Goal: Transaction & Acquisition: Purchase product/service

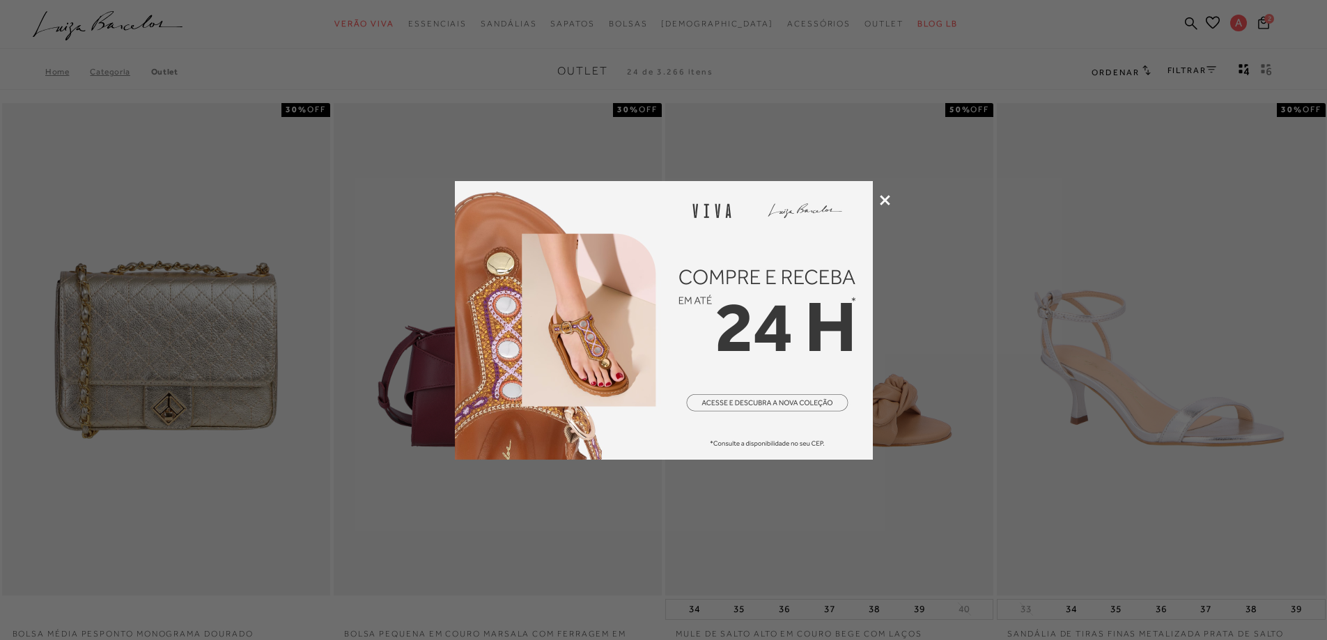
click at [886, 202] on icon at bounding box center [885, 200] width 10 height 10
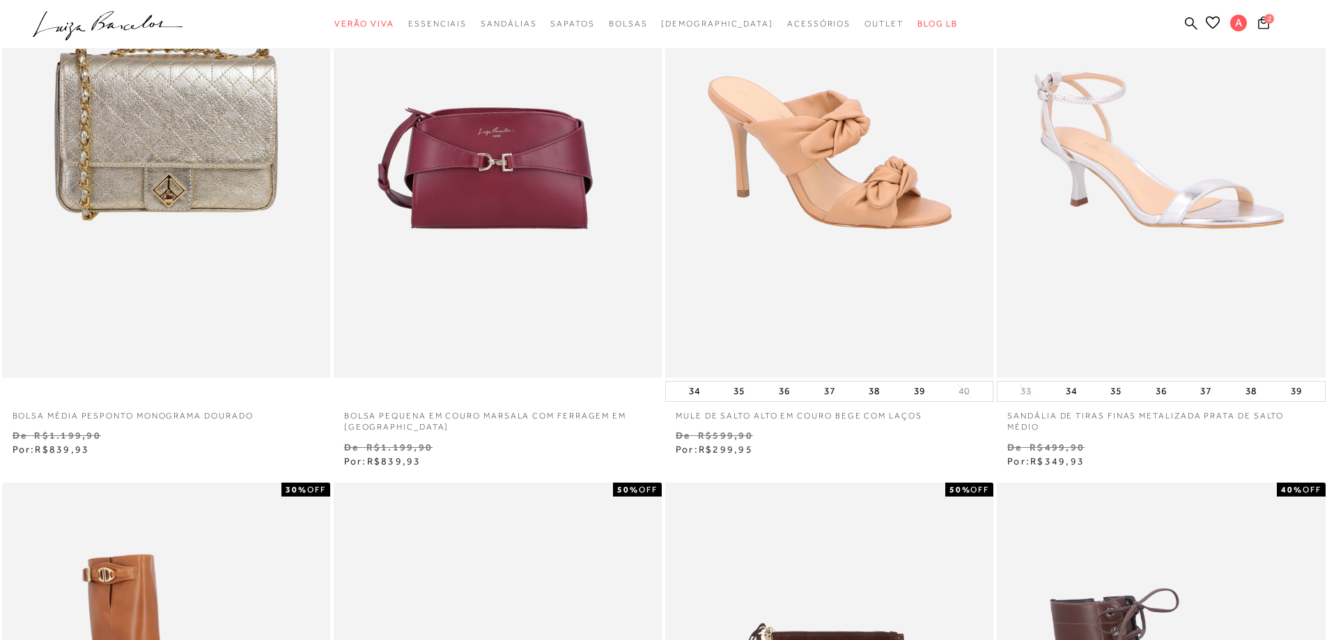
scroll to position [70, 0]
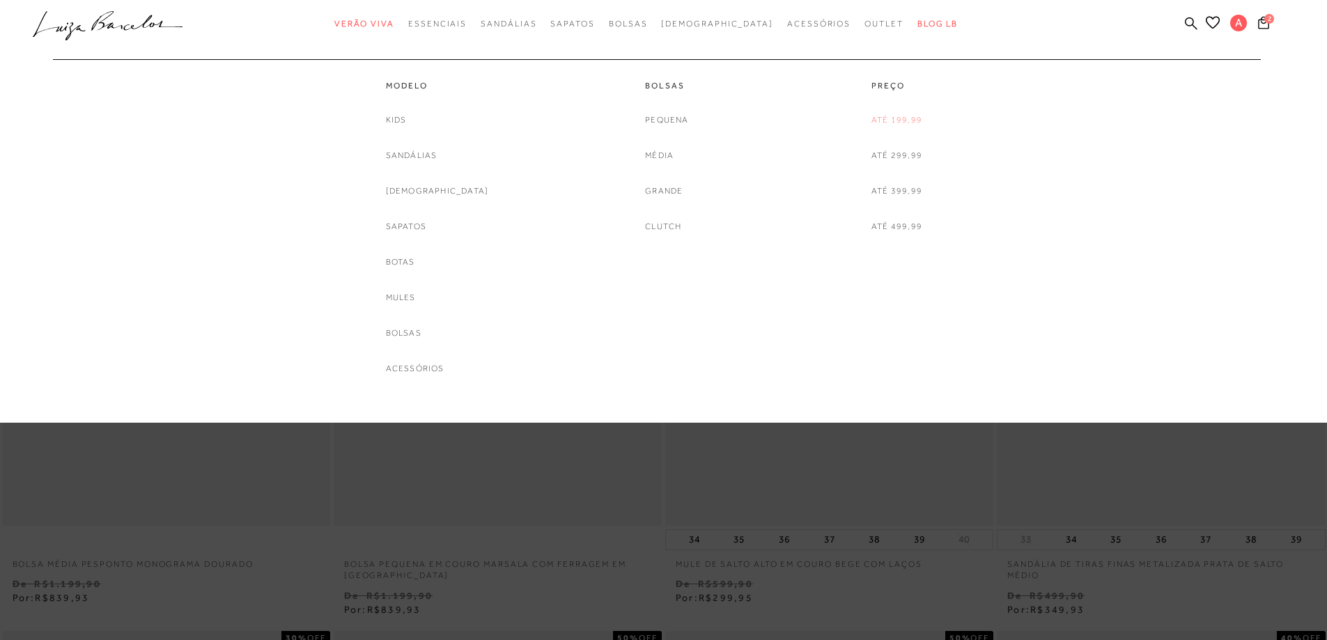
click at [900, 120] on link "Até 199,99" at bounding box center [896, 120] width 51 height 15
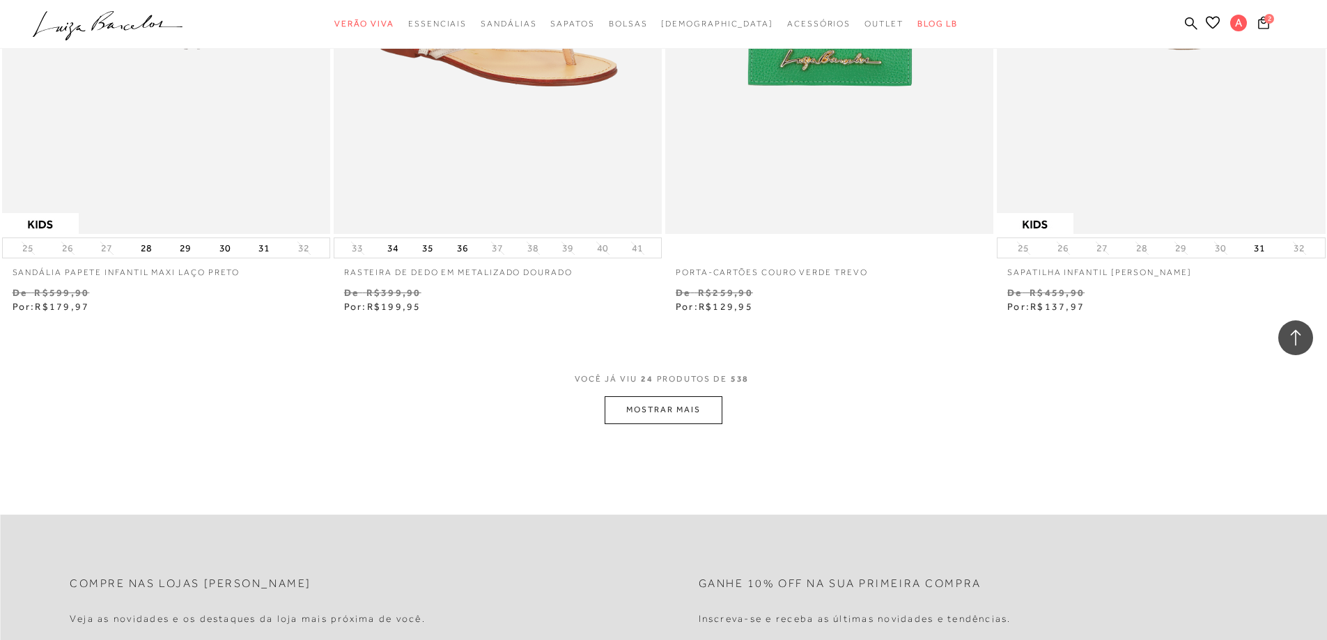
scroll to position [3552, 0]
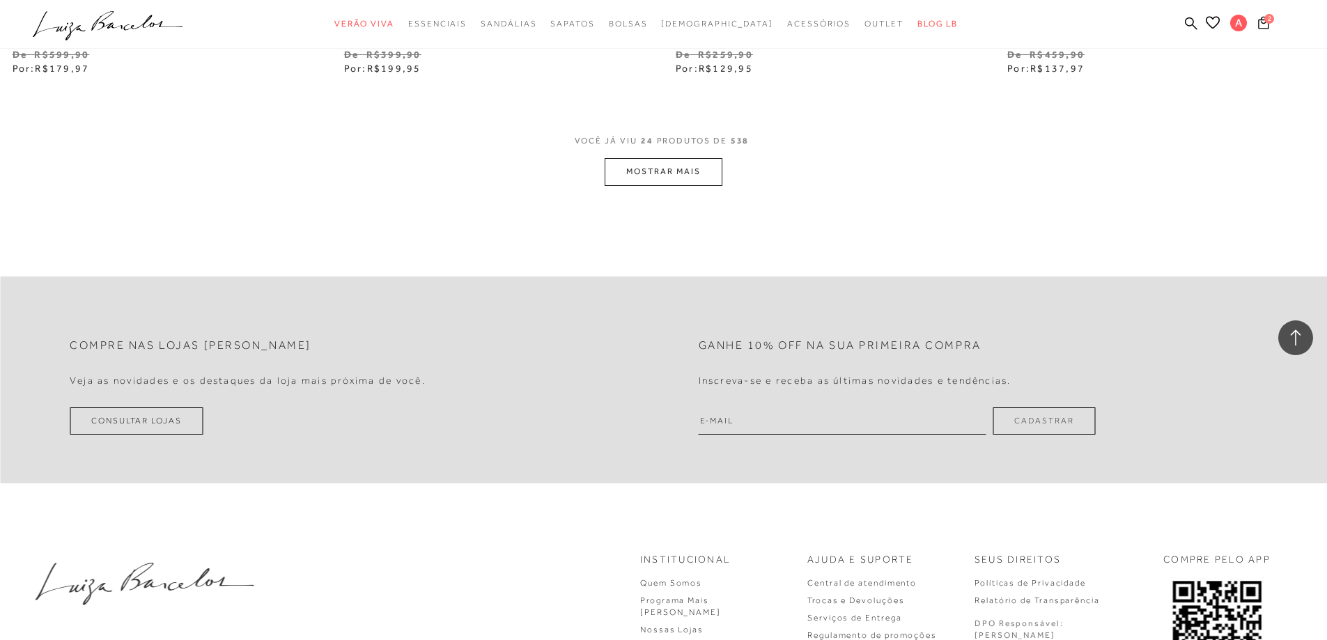
click at [696, 171] on button "MOSTRAR MAIS" at bounding box center [663, 171] width 117 height 27
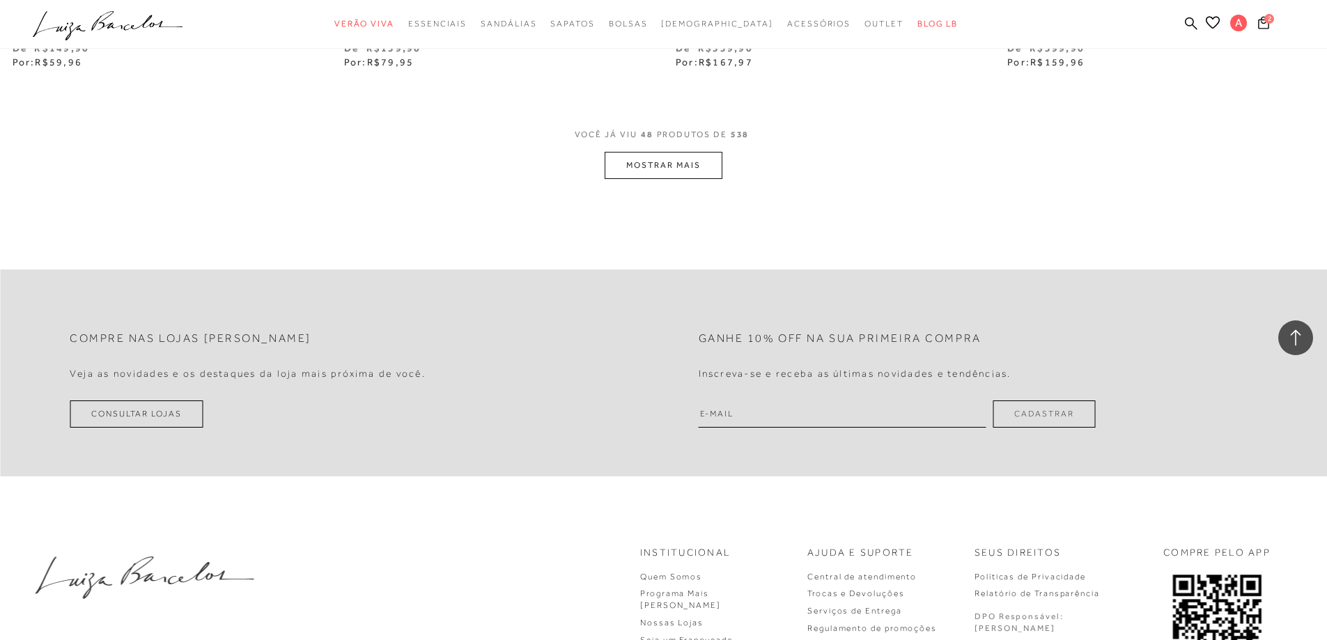
scroll to position [6955, 0]
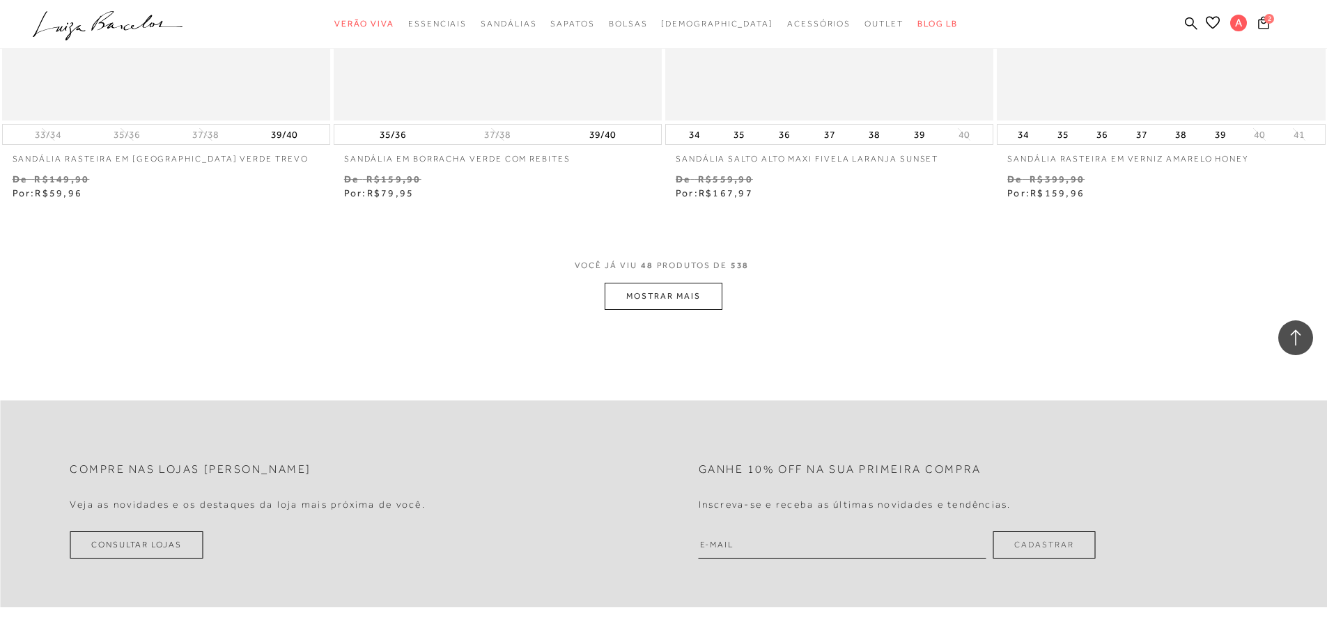
click at [700, 299] on button "MOSTRAR MAIS" at bounding box center [663, 296] width 117 height 27
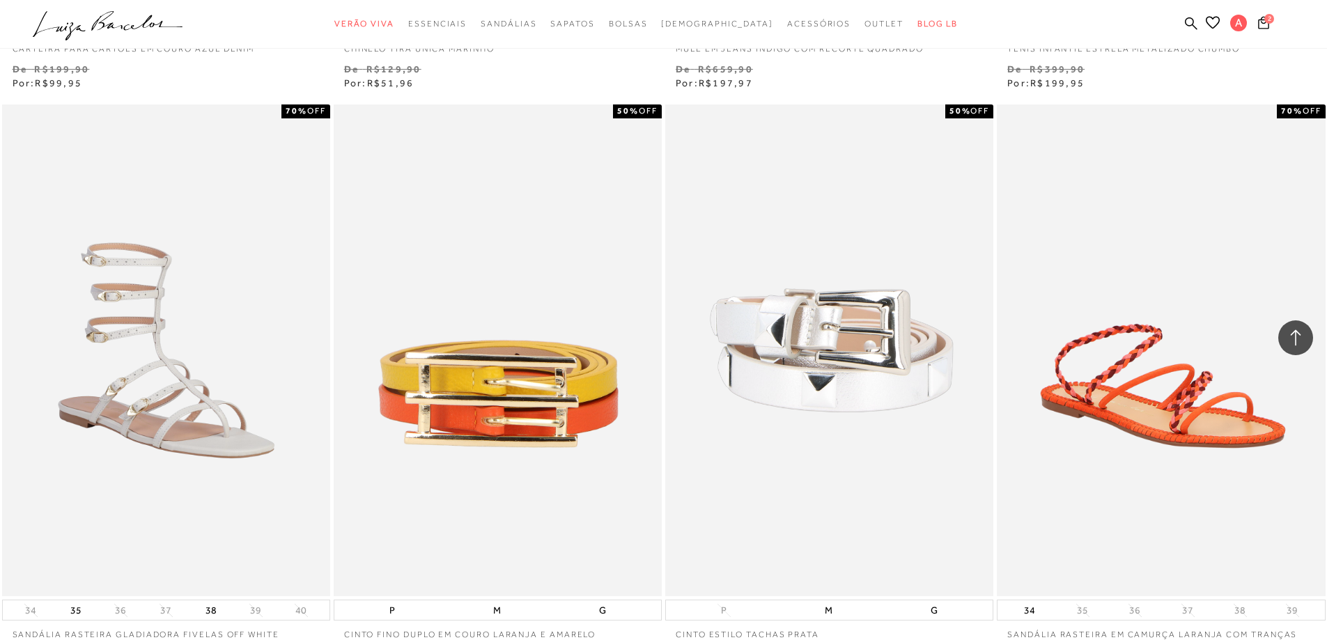
scroll to position [10367, 0]
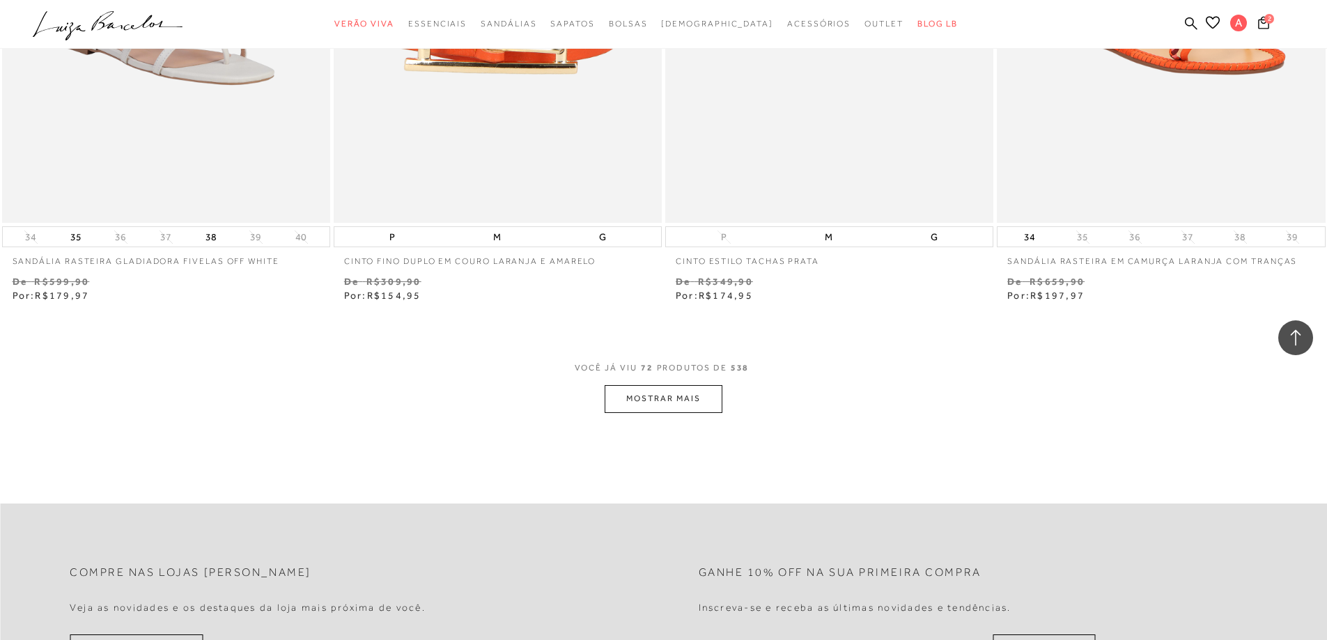
click at [689, 404] on button "MOSTRAR MAIS" at bounding box center [663, 398] width 117 height 27
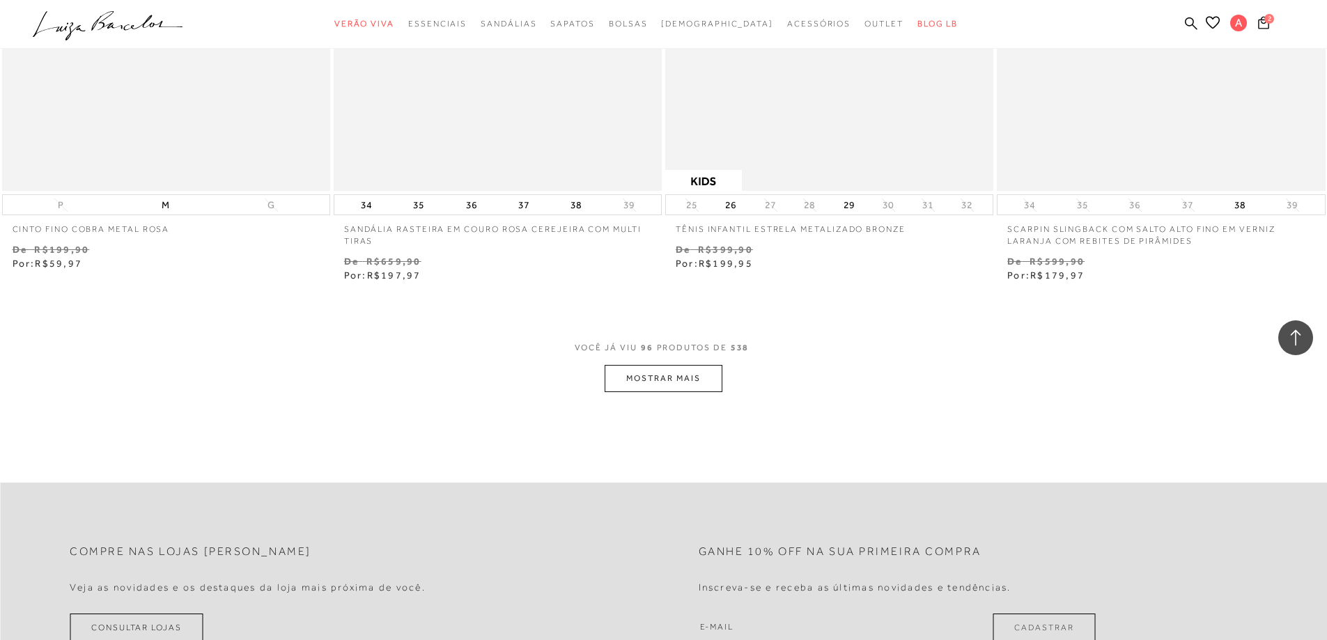
scroll to position [13989, 0]
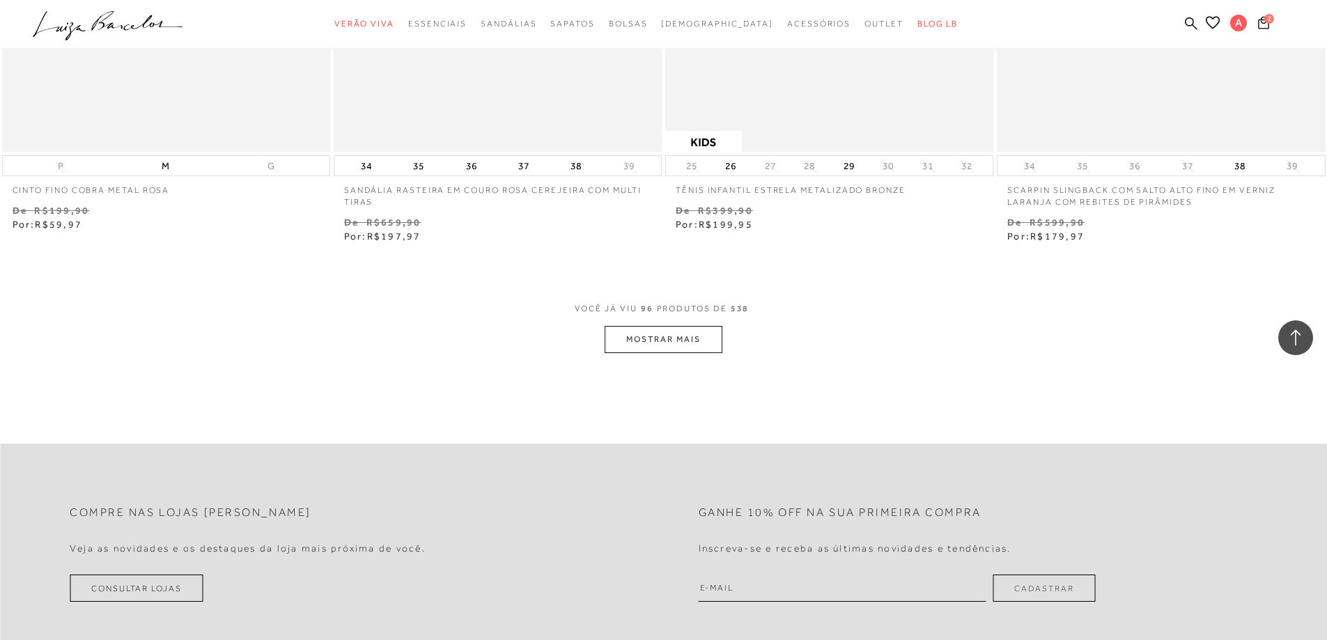
click at [694, 353] on button "MOSTRAR MAIS" at bounding box center [663, 339] width 117 height 27
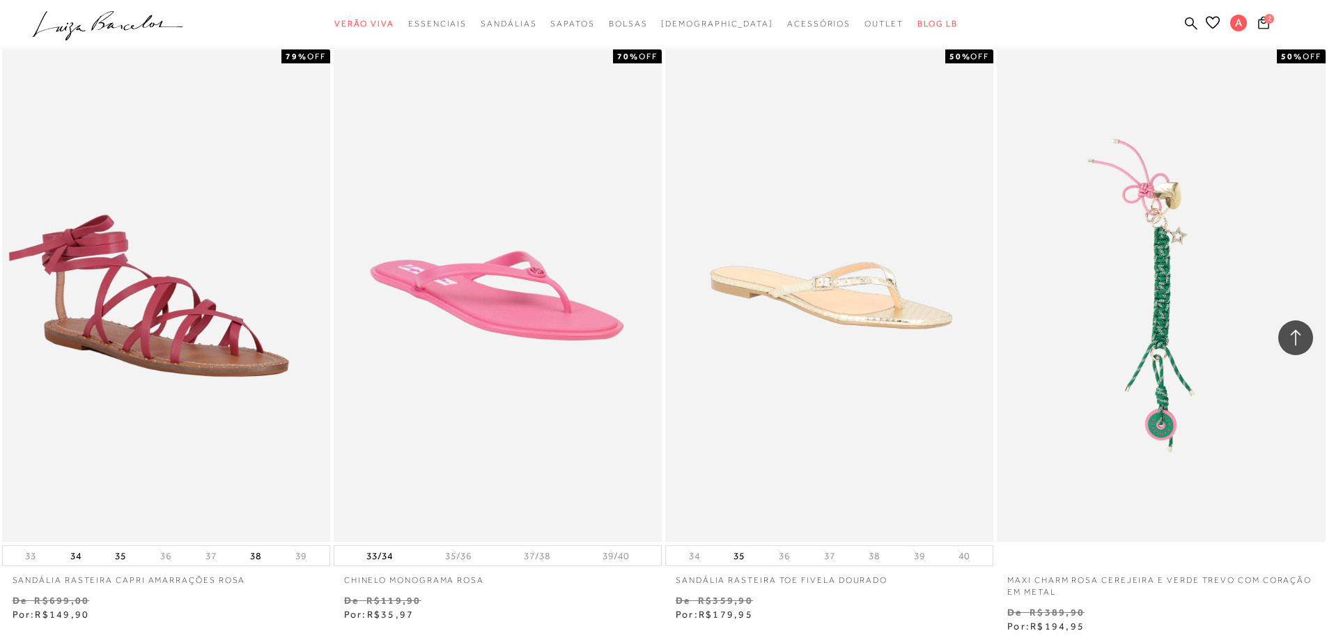
scroll to position [16008, 0]
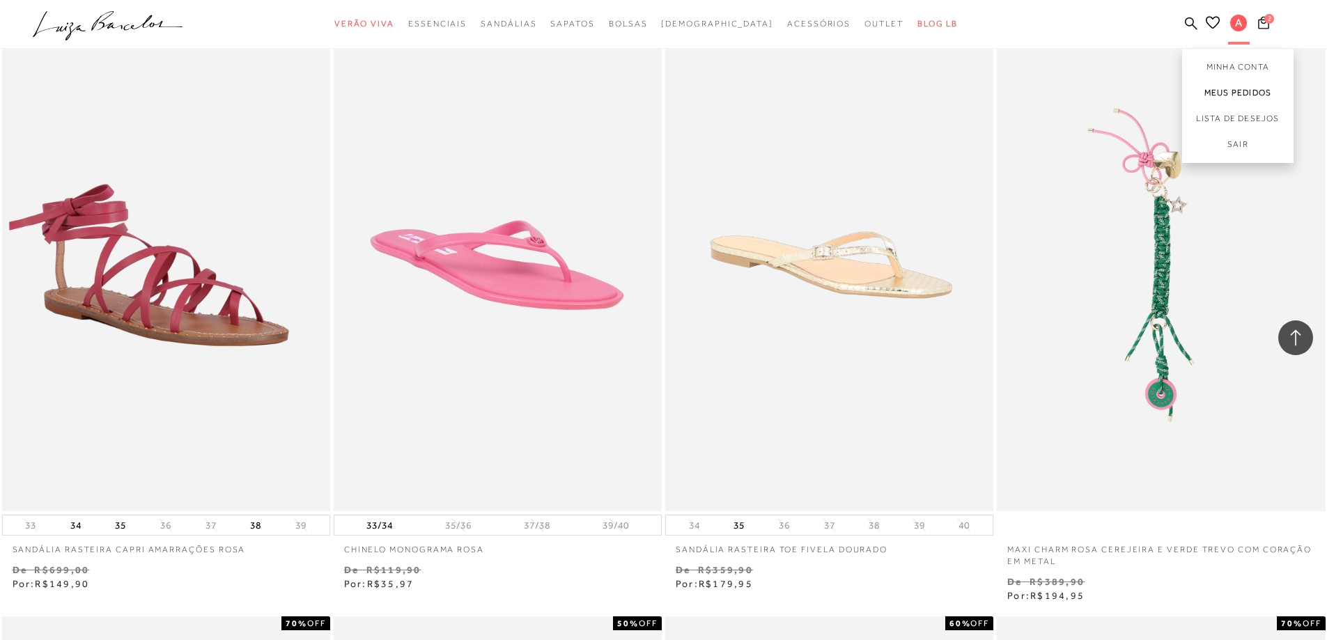
click at [1229, 93] on link "Meus Pedidos" at bounding box center [1237, 93] width 111 height 26
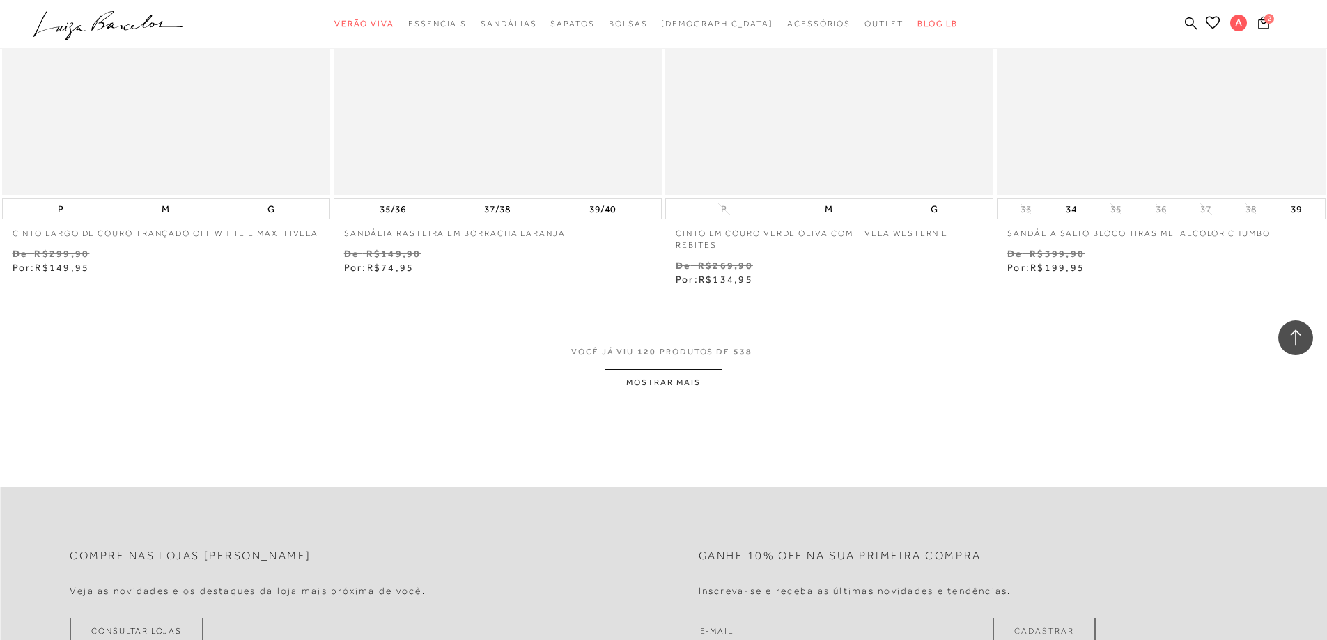
scroll to position [17550, 0]
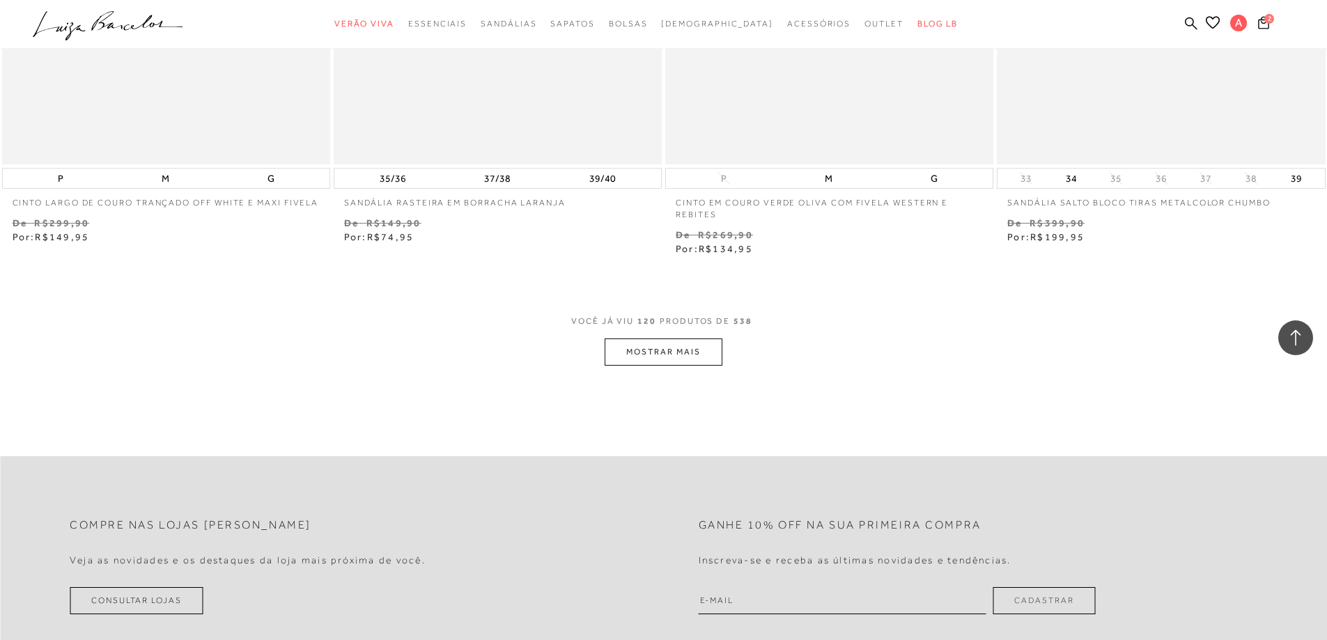
click at [706, 364] on button "MOSTRAR MAIS" at bounding box center [663, 351] width 117 height 27
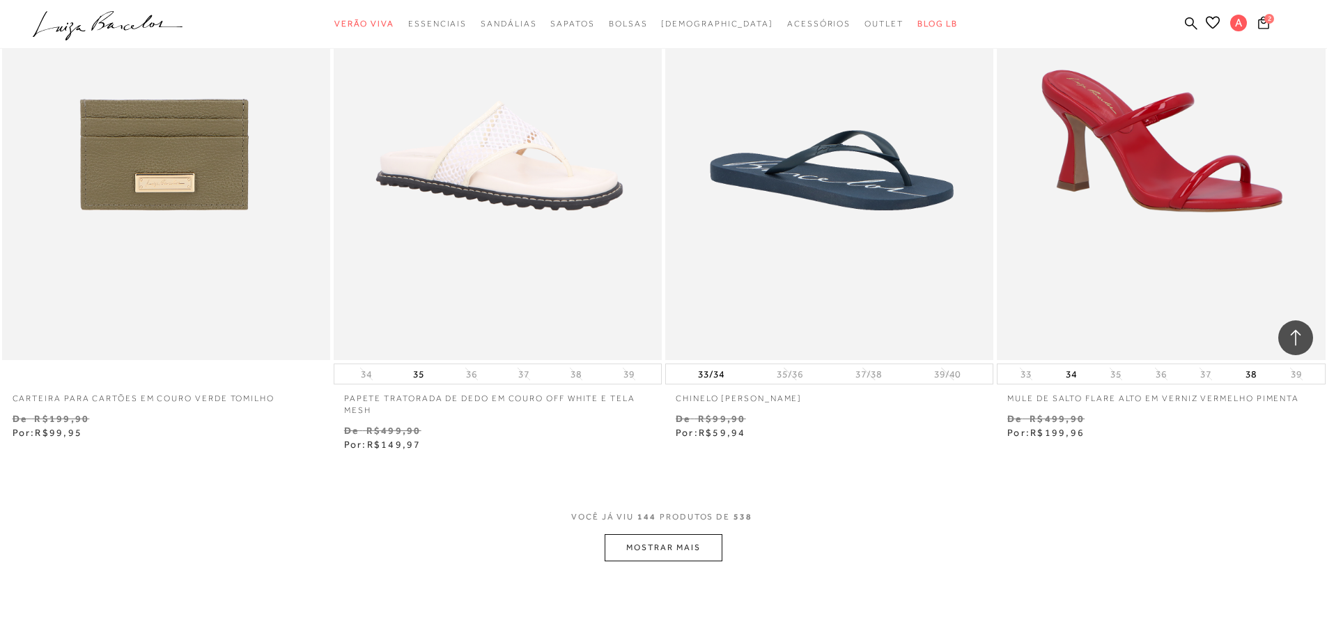
scroll to position [20893, 0]
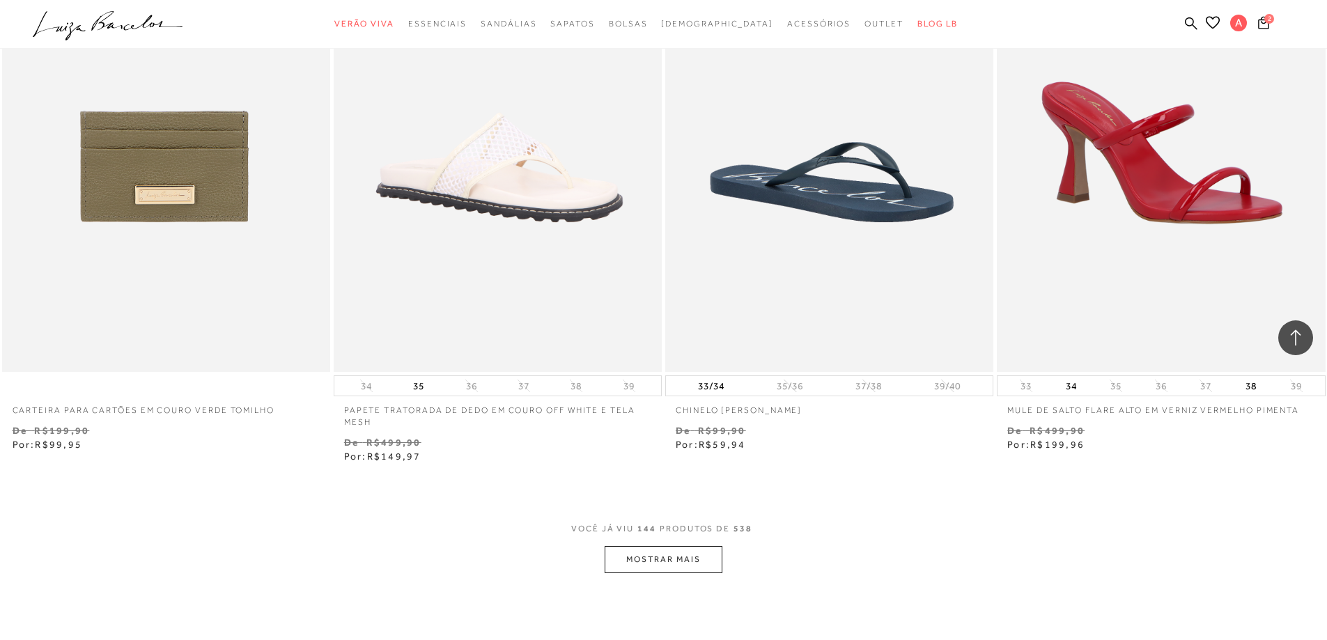
click at [673, 563] on button "MOSTRAR MAIS" at bounding box center [663, 559] width 117 height 27
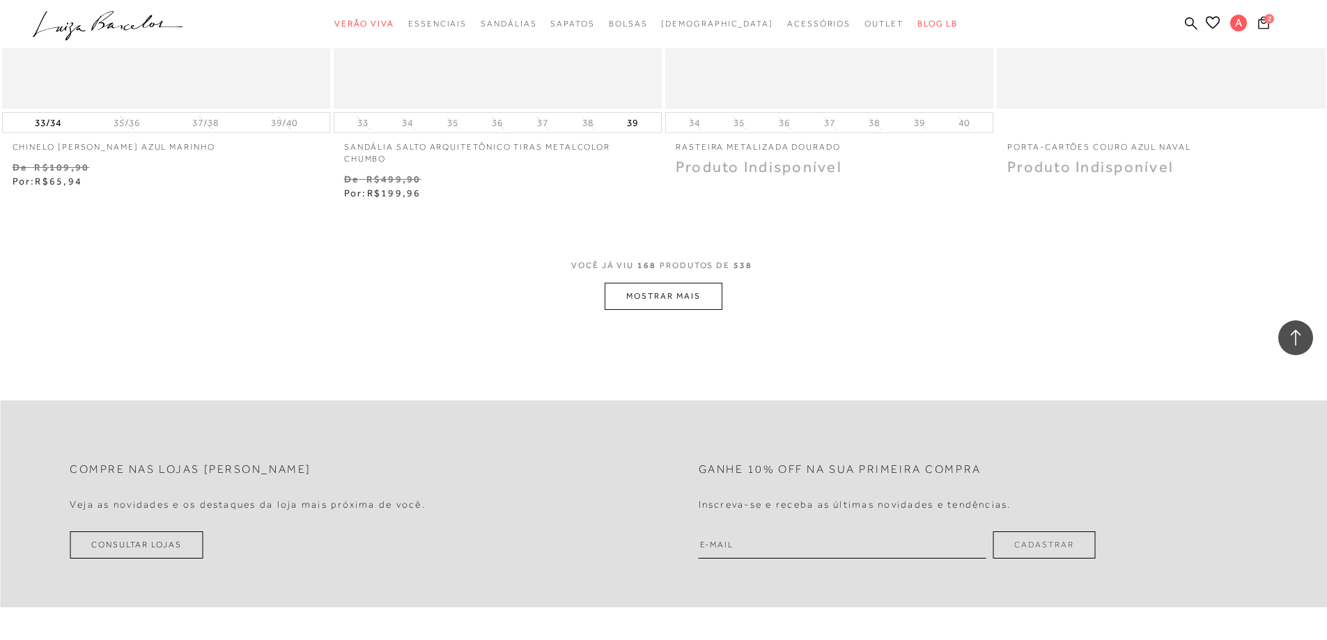
scroll to position [24724, 0]
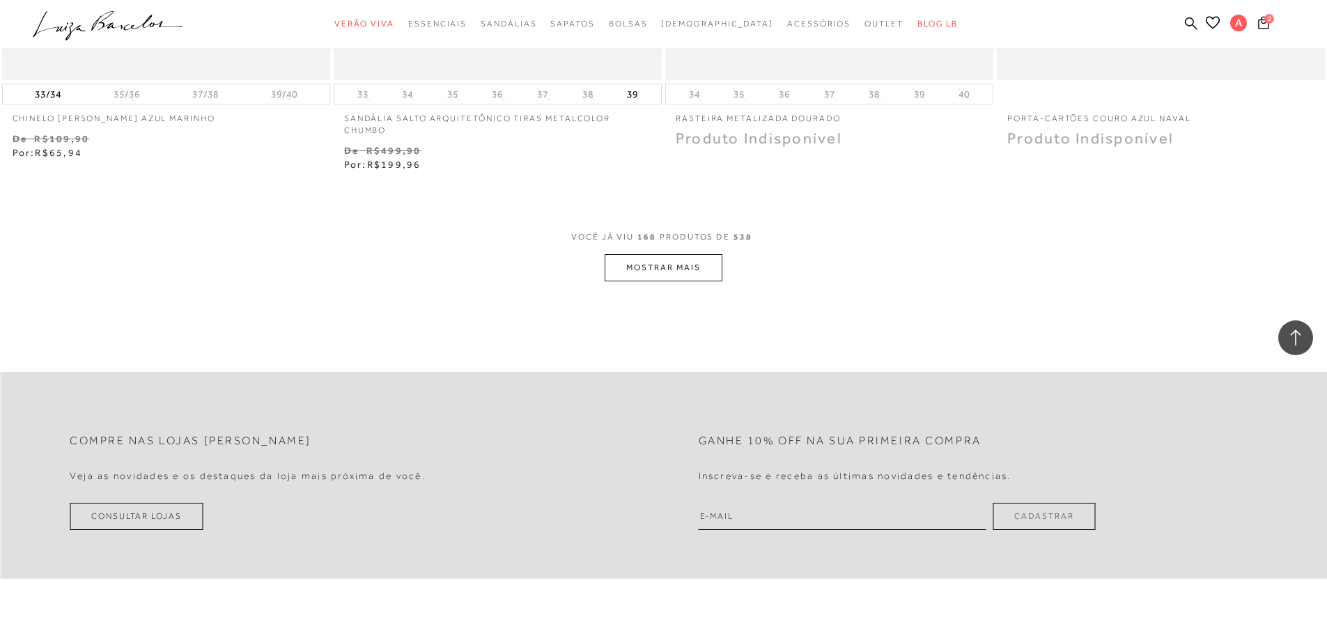
click at [701, 254] on span "VOCÊ JÁ VIU 168 PRODUTOS DE 538" at bounding box center [663, 241] width 185 height 25
click at [613, 281] on button "MOSTRAR MAIS" at bounding box center [663, 267] width 117 height 27
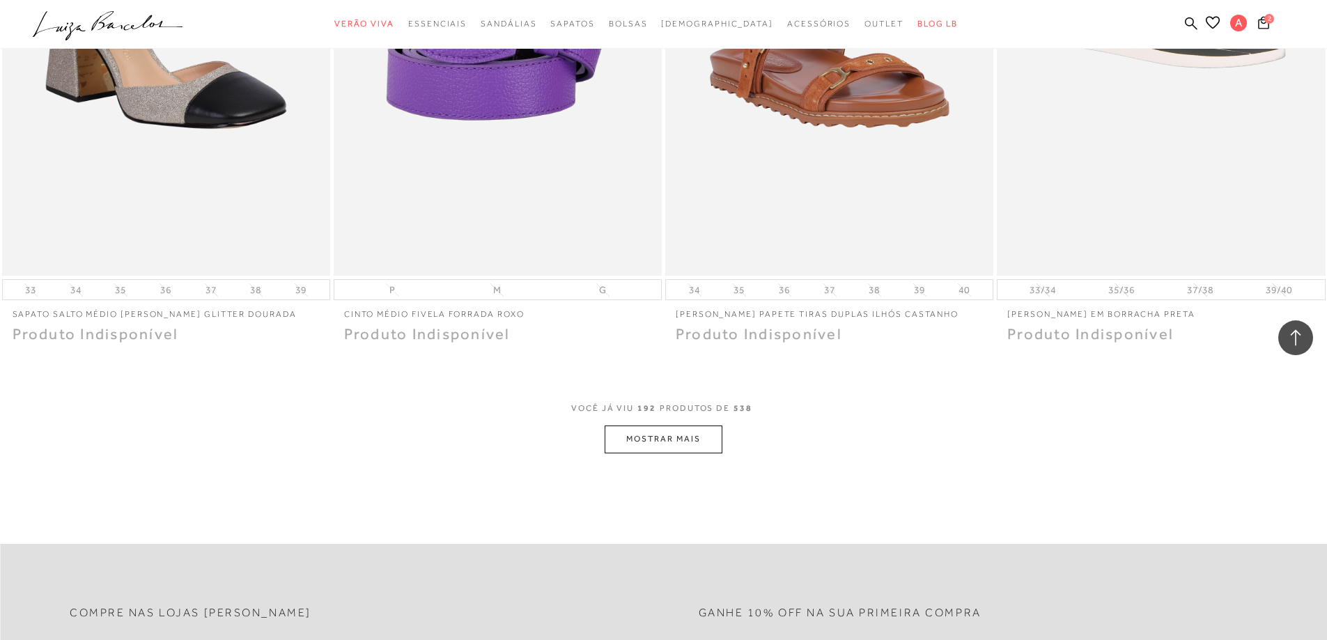
scroll to position [28136, 0]
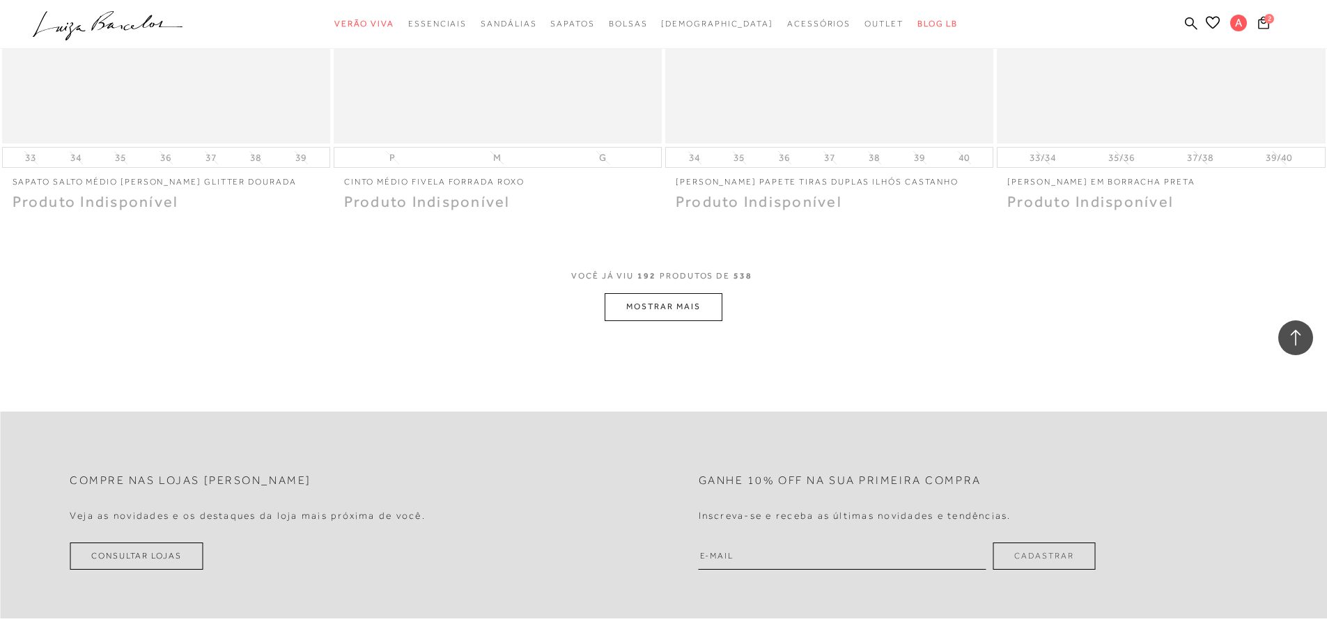
click at [712, 320] on button "MOSTRAR MAIS" at bounding box center [663, 306] width 117 height 27
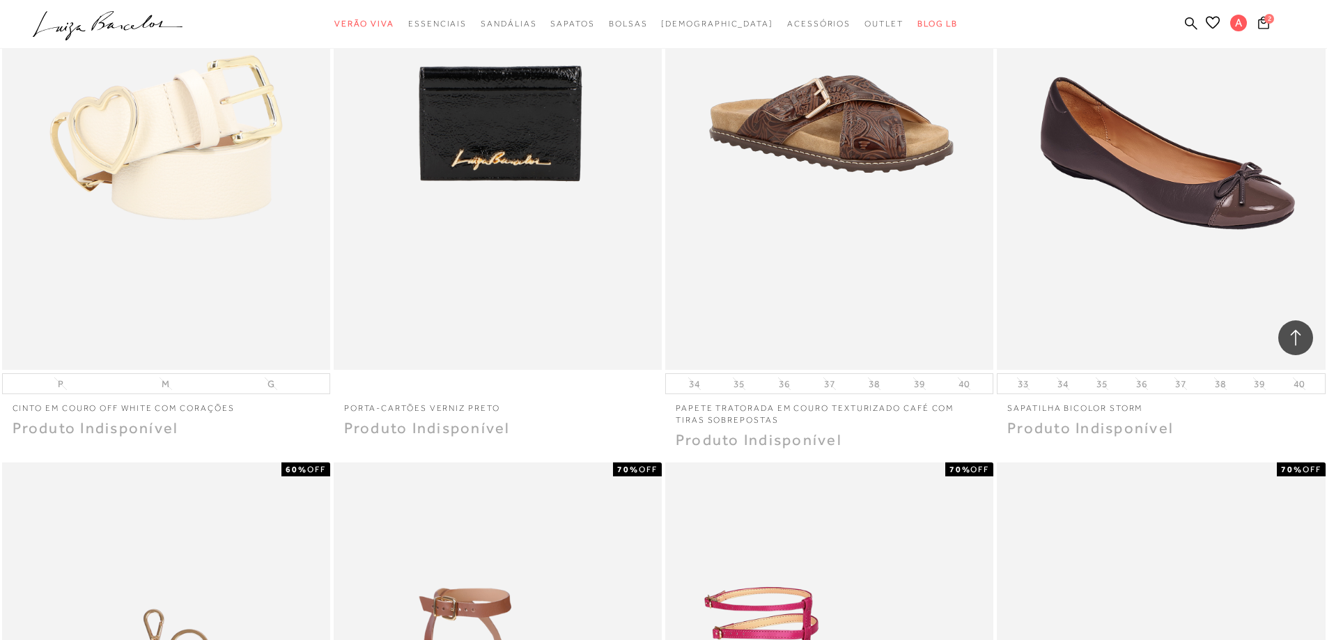
scroll to position [28693, 0]
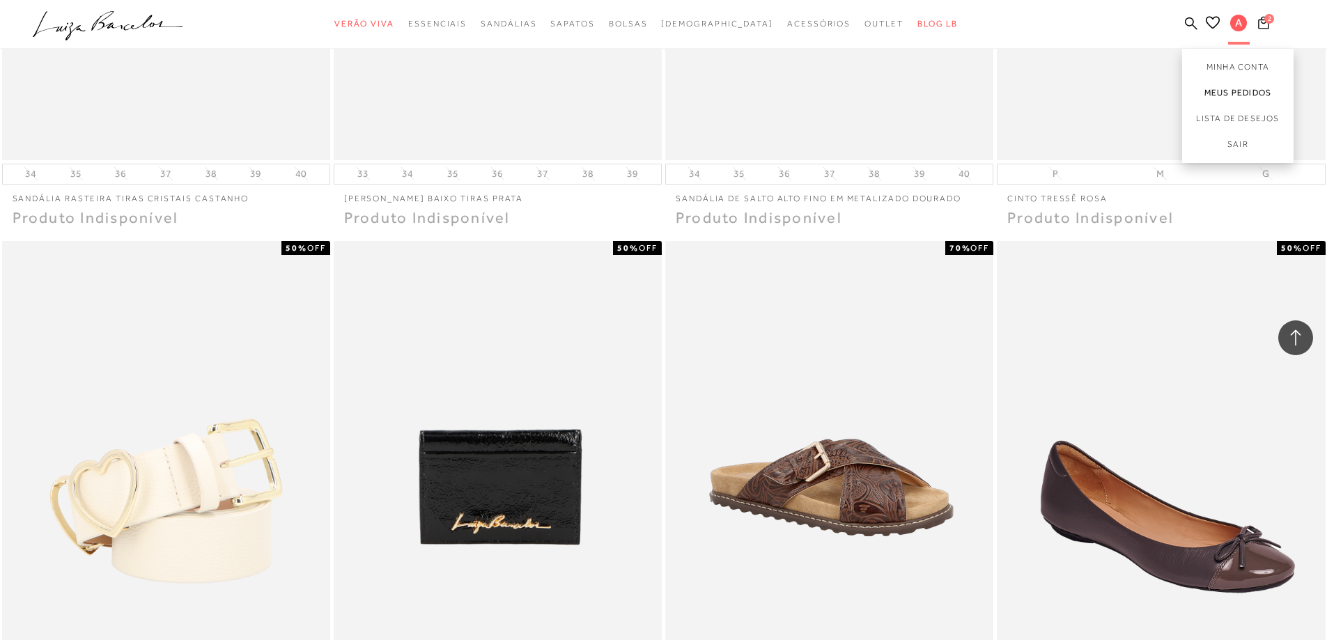
click at [1245, 92] on link "Meus Pedidos" at bounding box center [1237, 93] width 111 height 26
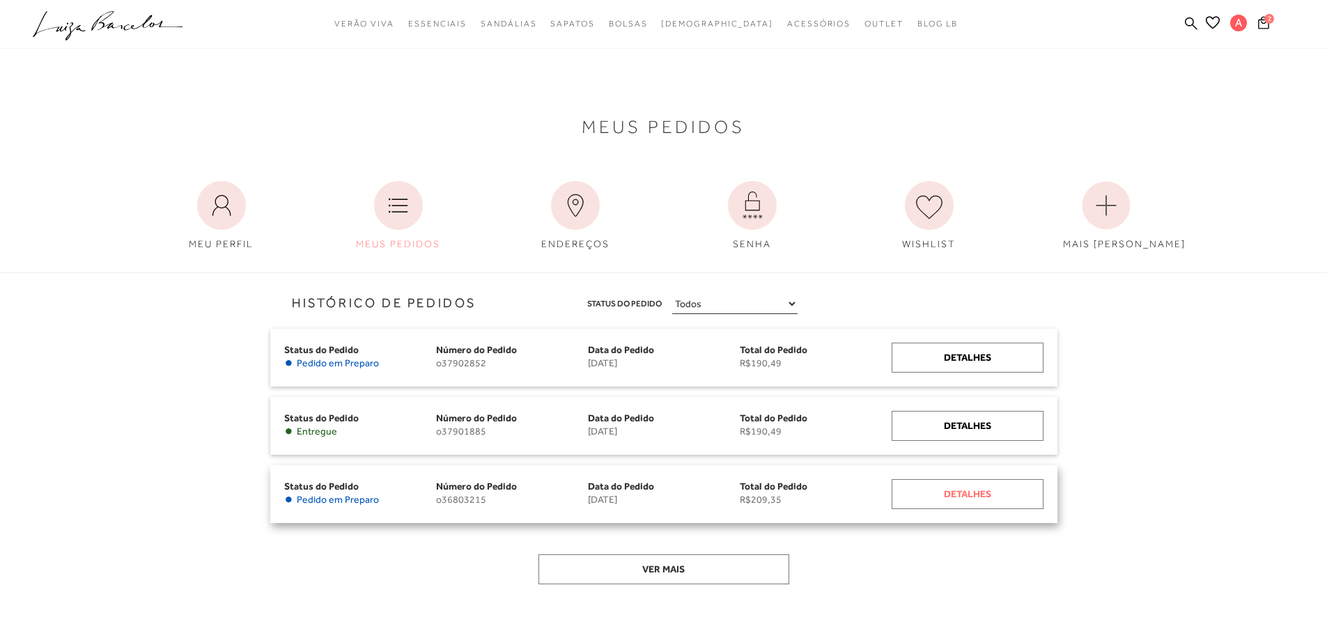
click at [1027, 490] on div "Detalhes" at bounding box center [967, 494] width 152 height 30
